Goal: Information Seeking & Learning: Learn about a topic

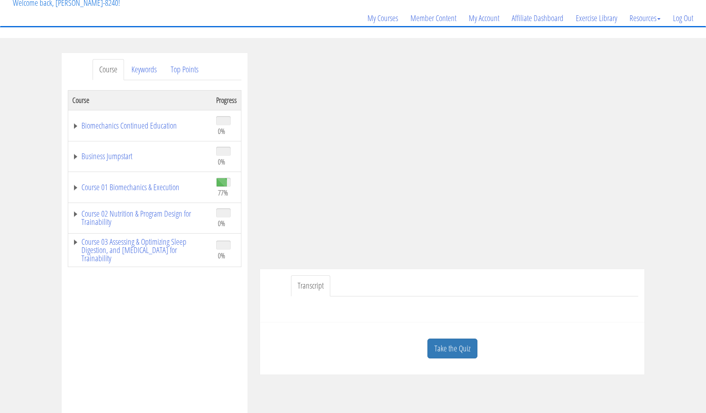
scroll to position [59, 0]
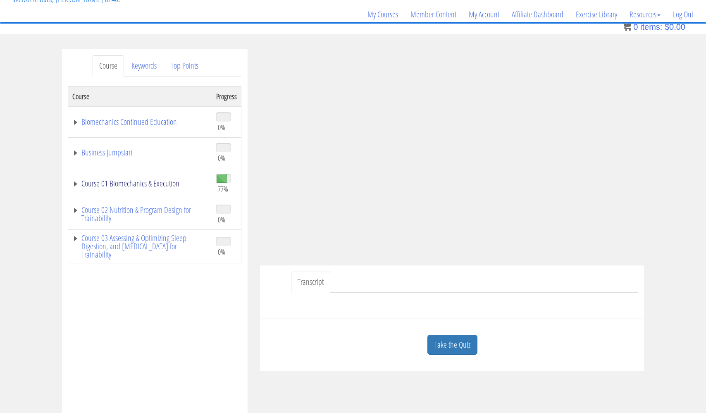
click at [156, 182] on link "Course 01 Biomechanics & Execution" at bounding box center [140, 183] width 136 height 8
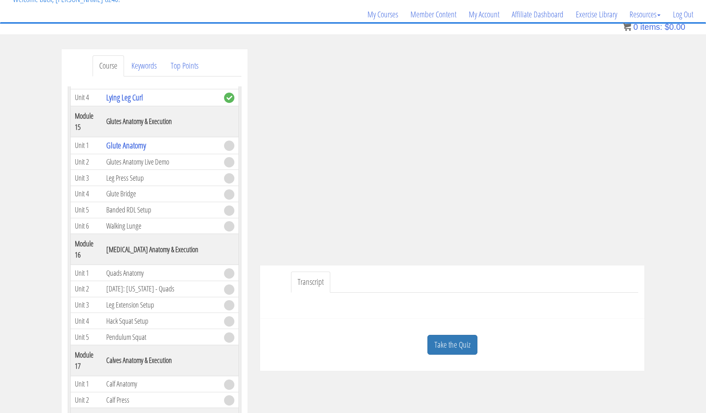
scroll to position [2247, 0]
click at [450, 345] on link "Take the Quiz" at bounding box center [452, 345] width 50 height 20
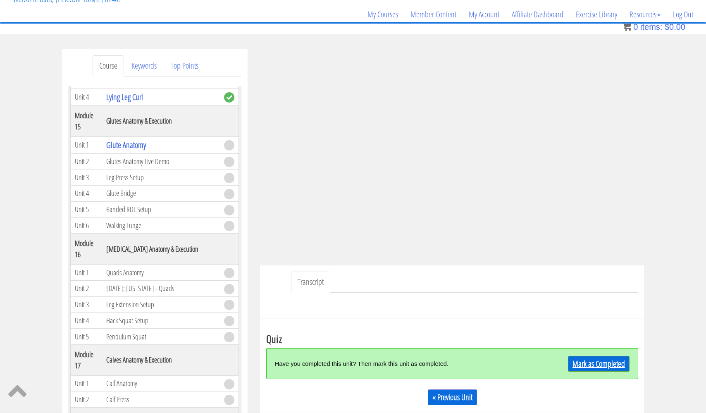
click at [584, 364] on link "Mark as Completed" at bounding box center [599, 364] width 62 height 16
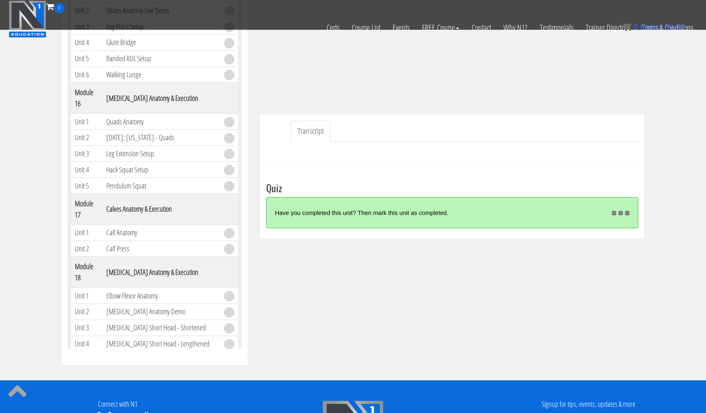
scroll to position [158, 0]
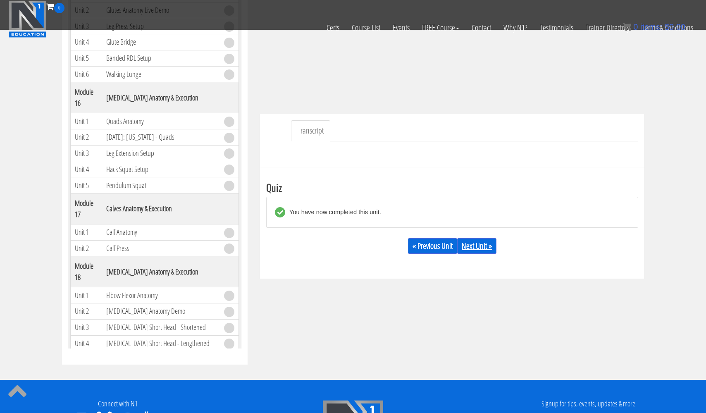
click at [479, 242] on link "Next Unit »" at bounding box center [476, 246] width 39 height 16
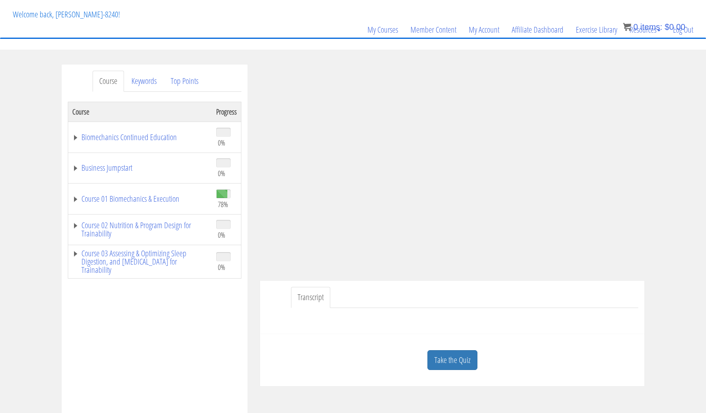
scroll to position [45, 0]
click at [453, 358] on link "Take the Quiz" at bounding box center [452, 359] width 50 height 20
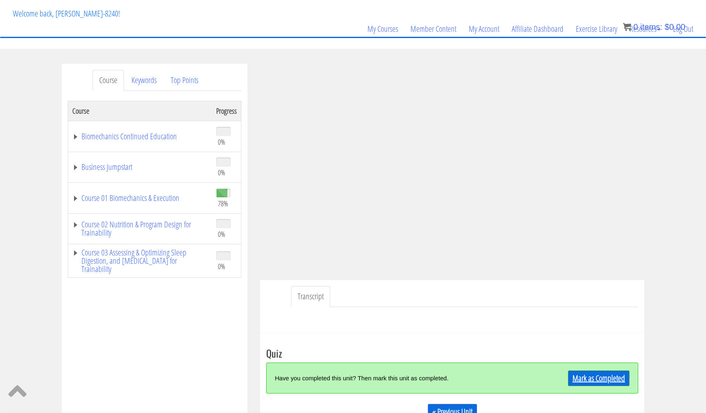
click at [590, 376] on link "Mark as Completed" at bounding box center [599, 378] width 62 height 16
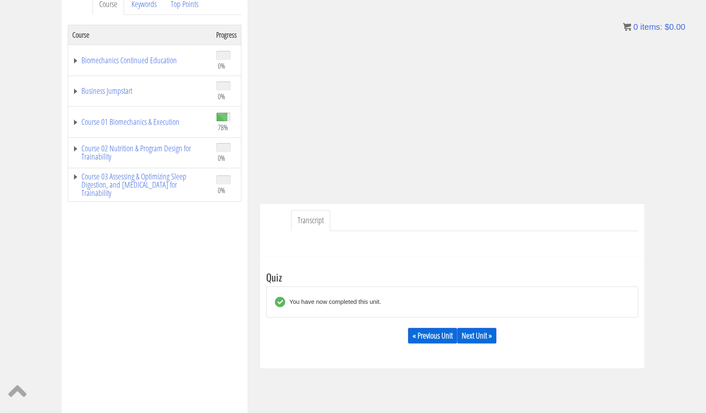
scroll to position [122, 0]
click at [483, 334] on link "Next Unit »" at bounding box center [476, 334] width 39 height 16
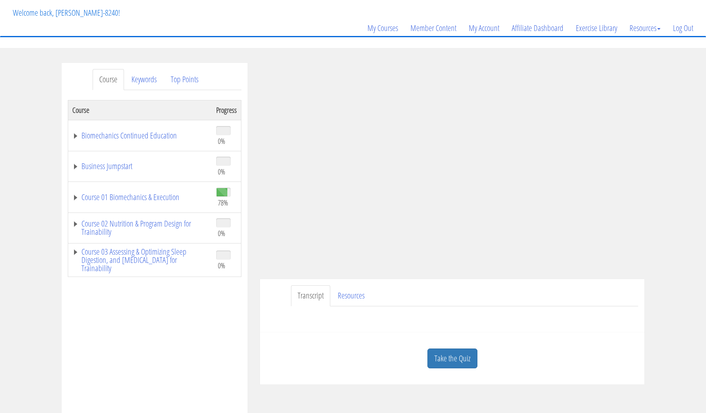
scroll to position [56, 0]
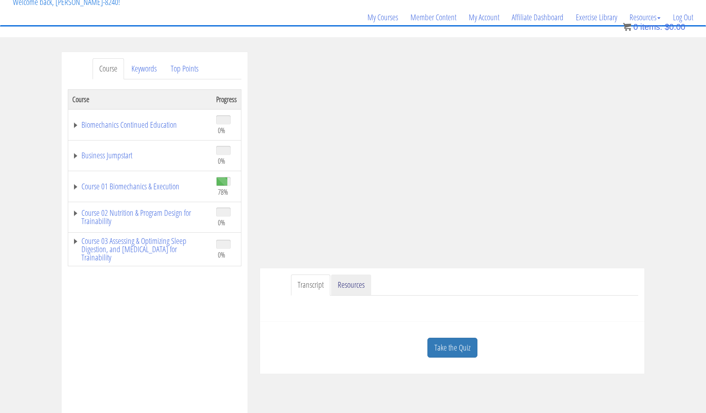
click at [352, 287] on link "Resources" at bounding box center [351, 284] width 40 height 21
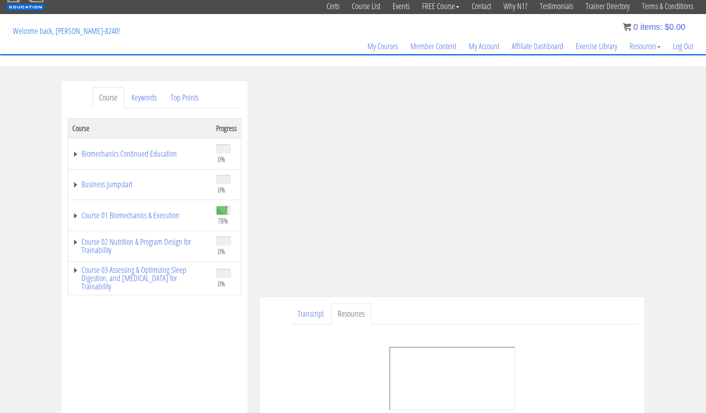
scroll to position [21, 0]
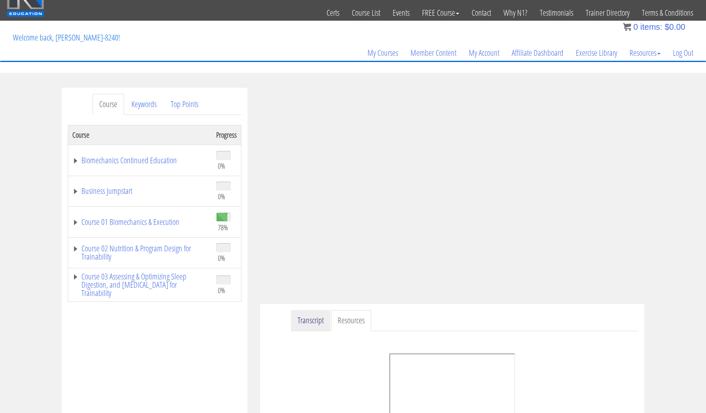
click at [317, 317] on link "Transcript" at bounding box center [310, 320] width 39 height 21
click at [149, 104] on link "Keywords" at bounding box center [144, 104] width 38 height 21
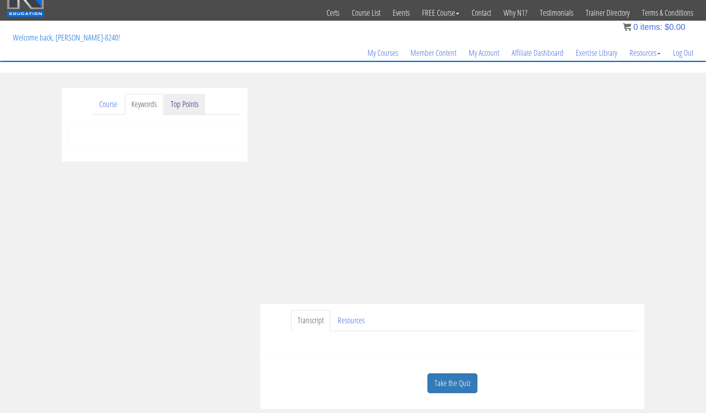
click at [186, 105] on link "Top Points" at bounding box center [184, 104] width 41 height 21
click at [356, 319] on link "Resources" at bounding box center [351, 320] width 40 height 21
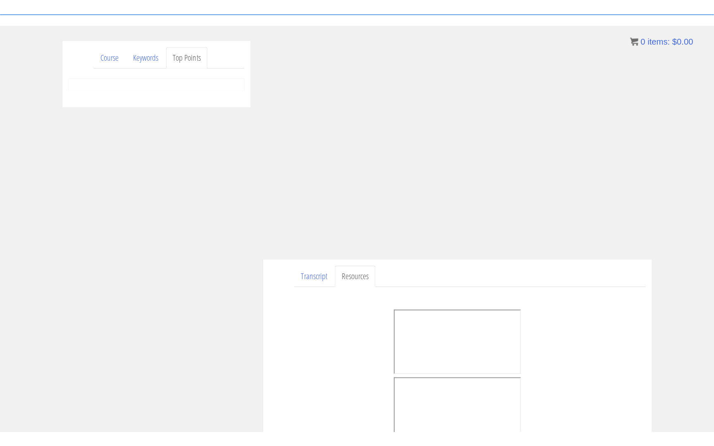
scroll to position [108, 0]
